Goal: Task Accomplishment & Management: Complete application form

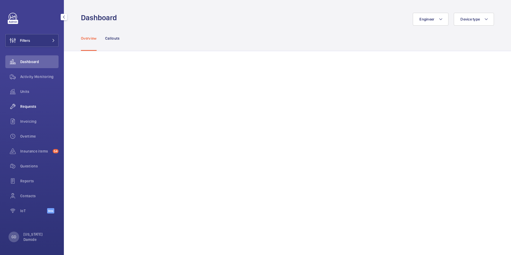
click at [30, 107] on span "Requests" at bounding box center [39, 106] width 38 height 5
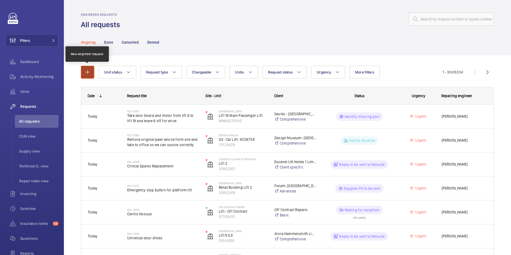
click at [92, 72] on button "button" at bounding box center [87, 72] width 13 height 13
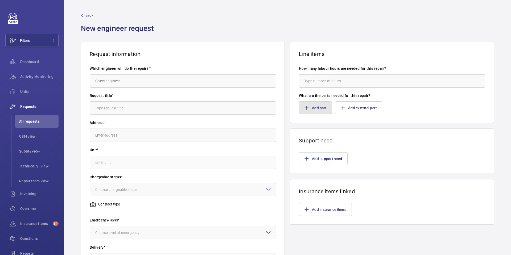
click at [323, 108] on button "Add part" at bounding box center [315, 107] width 33 height 13
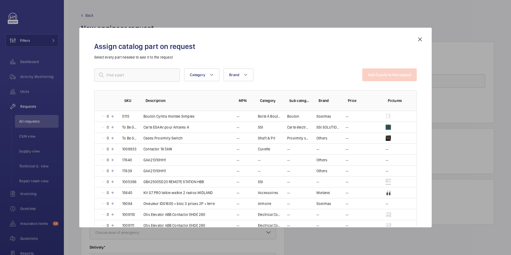
click at [422, 40] on mat-icon at bounding box center [420, 39] width 6 height 6
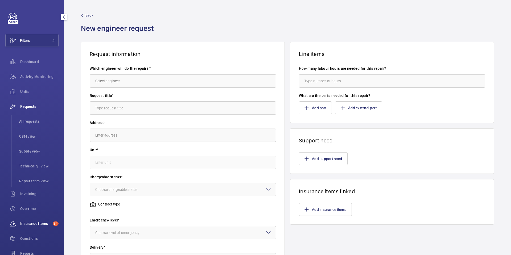
scroll to position [60, 0]
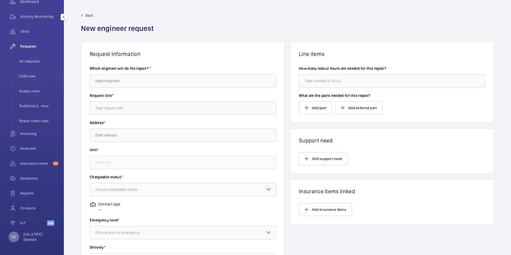
click at [16, 236] on div "GD" at bounding box center [14, 237] width 11 height 11
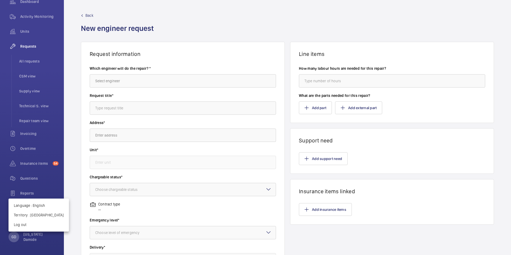
click at [330, 107] on div at bounding box center [255, 127] width 511 height 255
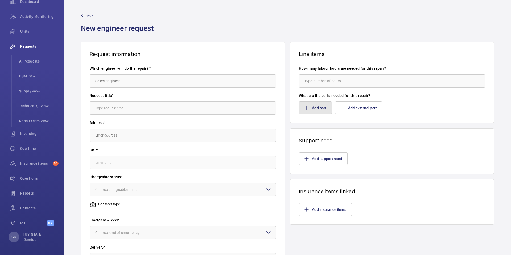
click at [324, 108] on button "Add part" at bounding box center [315, 107] width 33 height 13
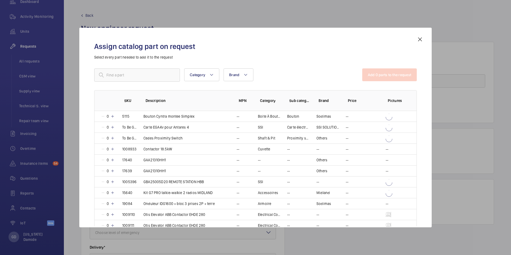
click at [334, 96] on th "Brand" at bounding box center [324, 100] width 29 height 21
